Goal: Task Accomplishment & Management: Use online tool/utility

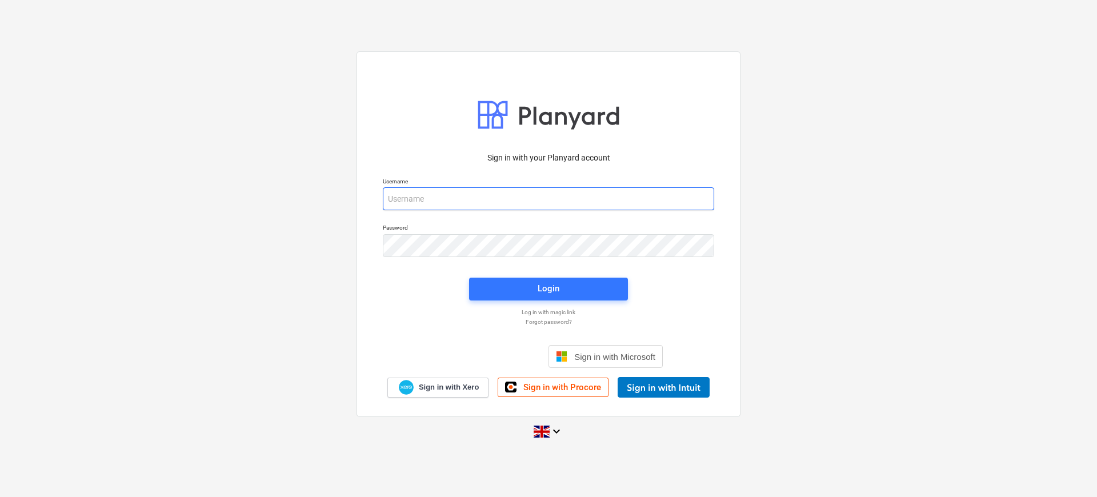
click at [547, 205] on input "email" at bounding box center [548, 198] width 331 height 23
type input "[EMAIL_ADDRESS][DOMAIN_NAME]"
click at [473, 262] on div "Password" at bounding box center [548, 240] width 345 height 46
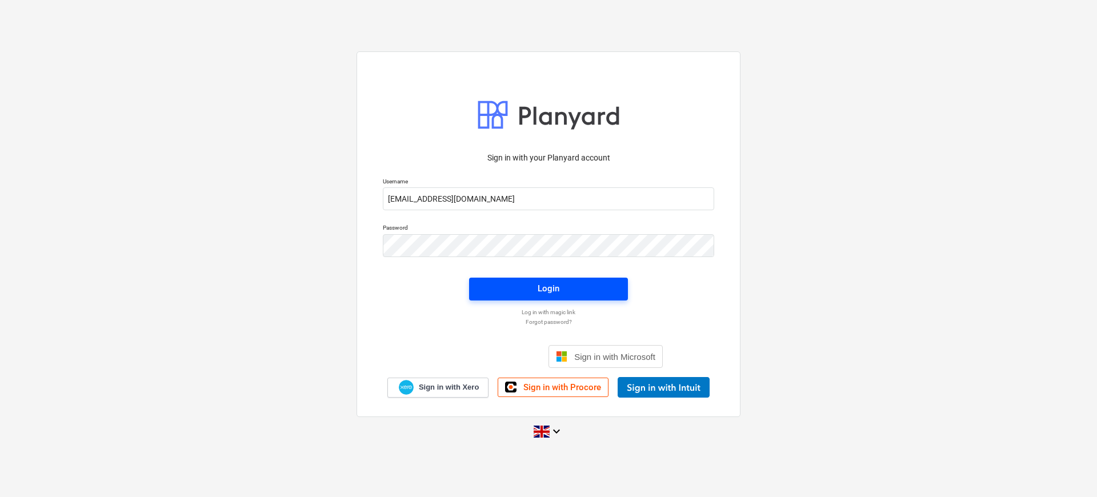
click at [523, 293] on span "Login" at bounding box center [548, 288] width 131 height 15
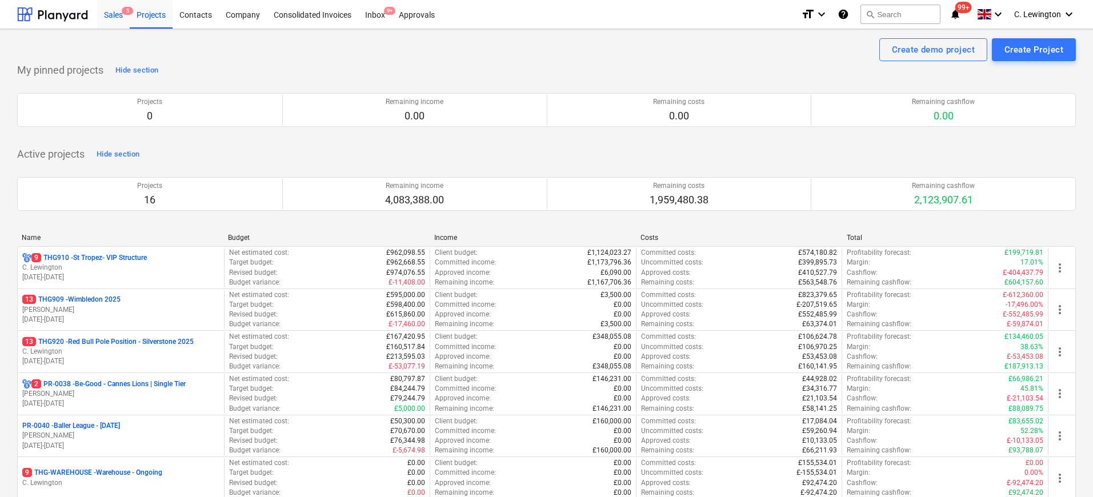
click at [109, 17] on div "Sales 5" at bounding box center [113, 13] width 33 height 29
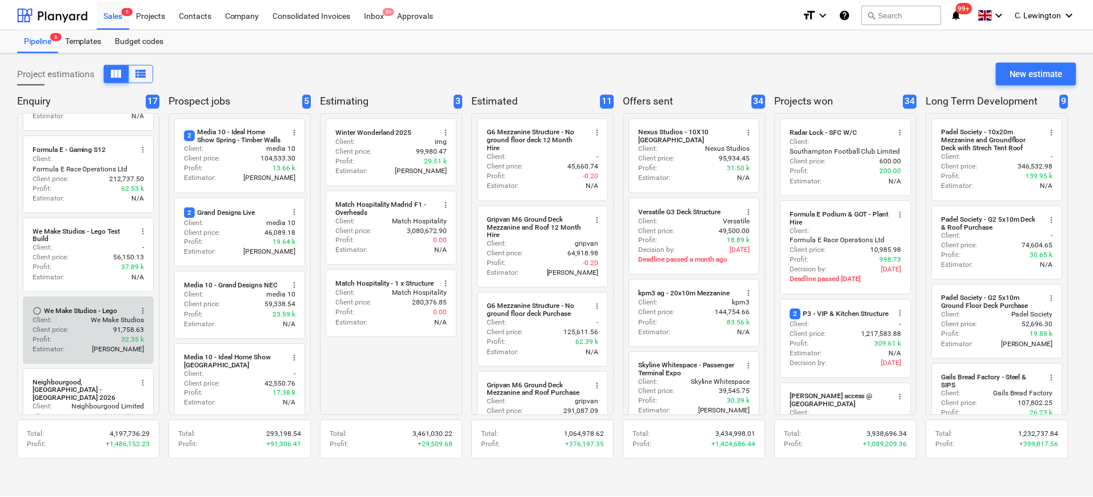
scroll to position [300, 0]
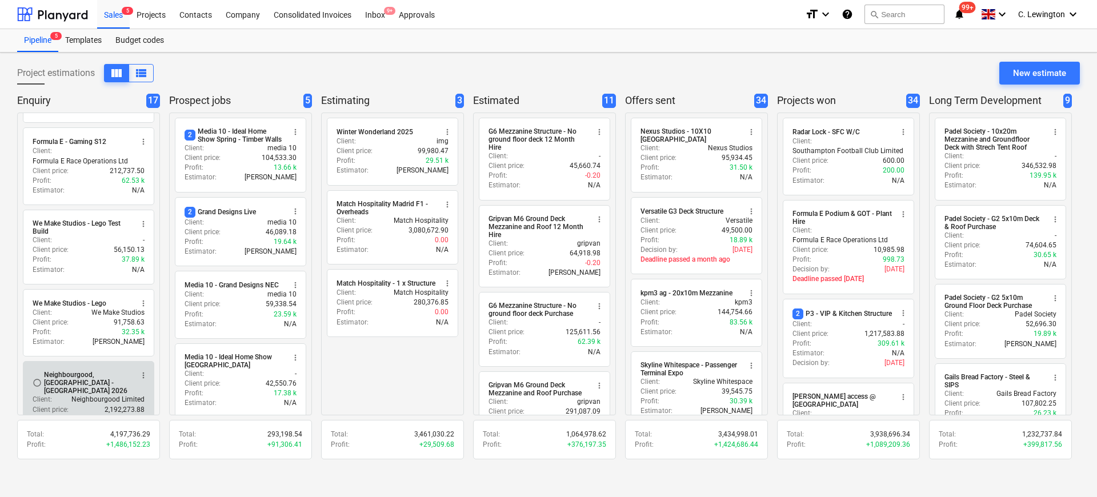
click at [91, 378] on div "Neighbourgood, [GEOGRAPHIC_DATA] - [GEOGRAPHIC_DATA] 2026" at bounding box center [88, 383] width 88 height 24
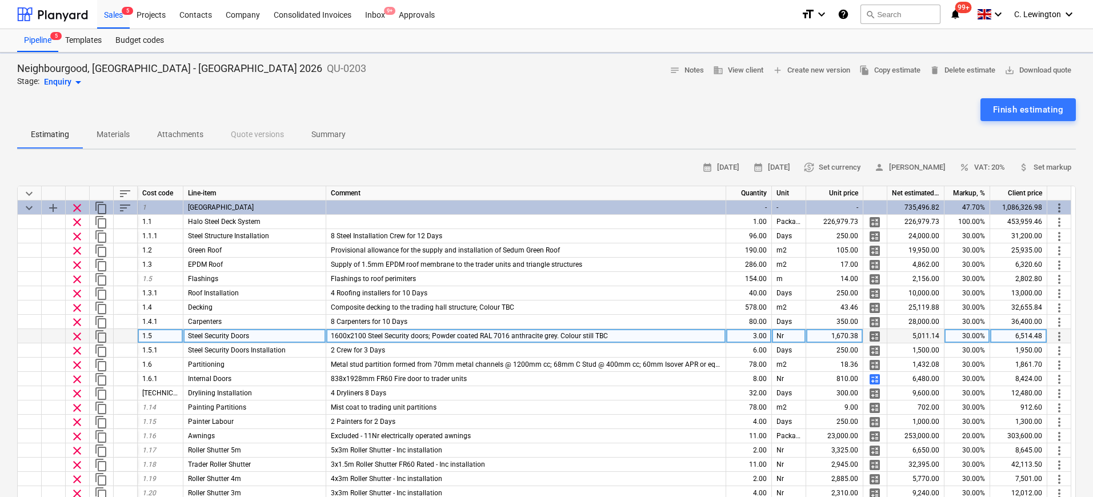
type textarea "x"
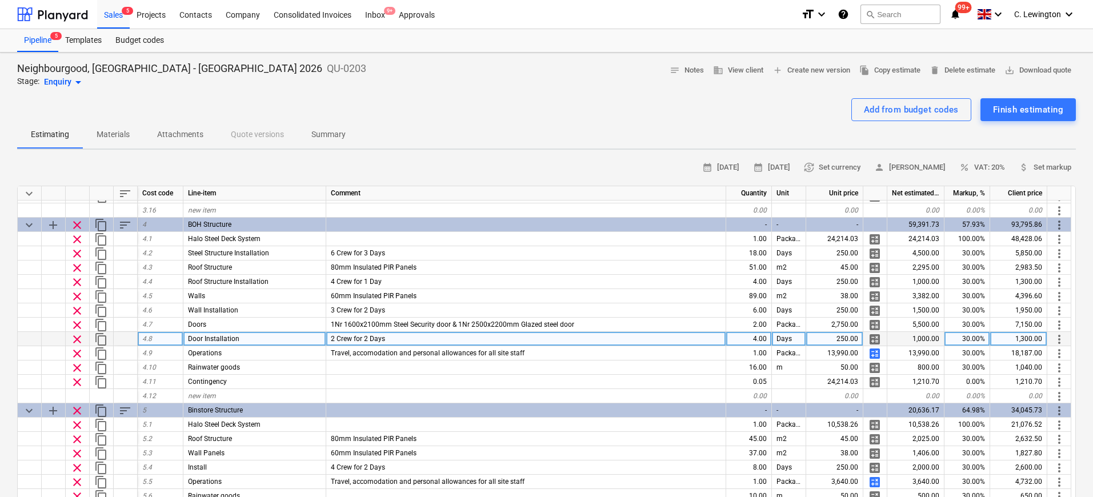
scroll to position [1004, 0]
